Goal: Information Seeking & Learning: Learn about a topic

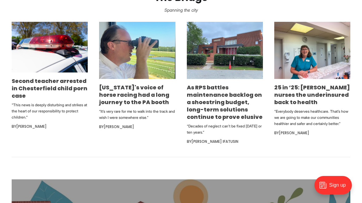
scroll to position [365, 0]
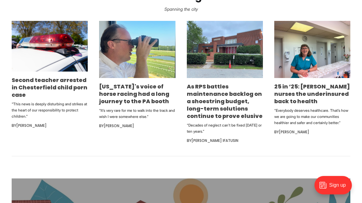
click at [22, 98] on link "Second teacher arrested in Chesterfield child porn case" at bounding box center [50, 87] width 76 height 22
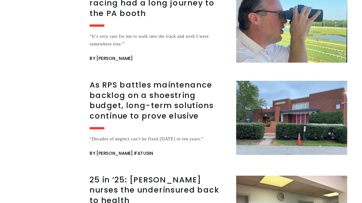
scroll to position [596, 0]
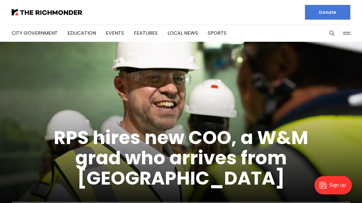
click at [177, 100] on img at bounding box center [181, 143] width 362 height 203
click at [176, 108] on img at bounding box center [181, 143] width 362 height 203
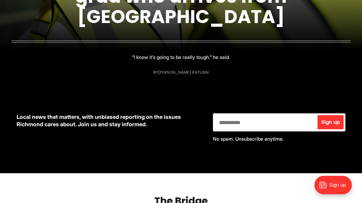
scroll to position [161, 0]
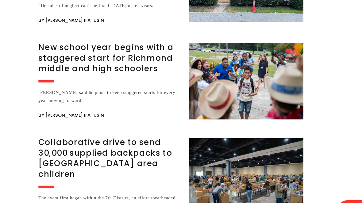
scroll to position [1004, 0]
click at [74, 124] on h3 "Collaborative drive to send 30,000 supplied backpacks to [GEOGRAPHIC_DATA] area…" at bounding box center [131, 141] width 114 height 34
